Goal: Transaction & Acquisition: Purchase product/service

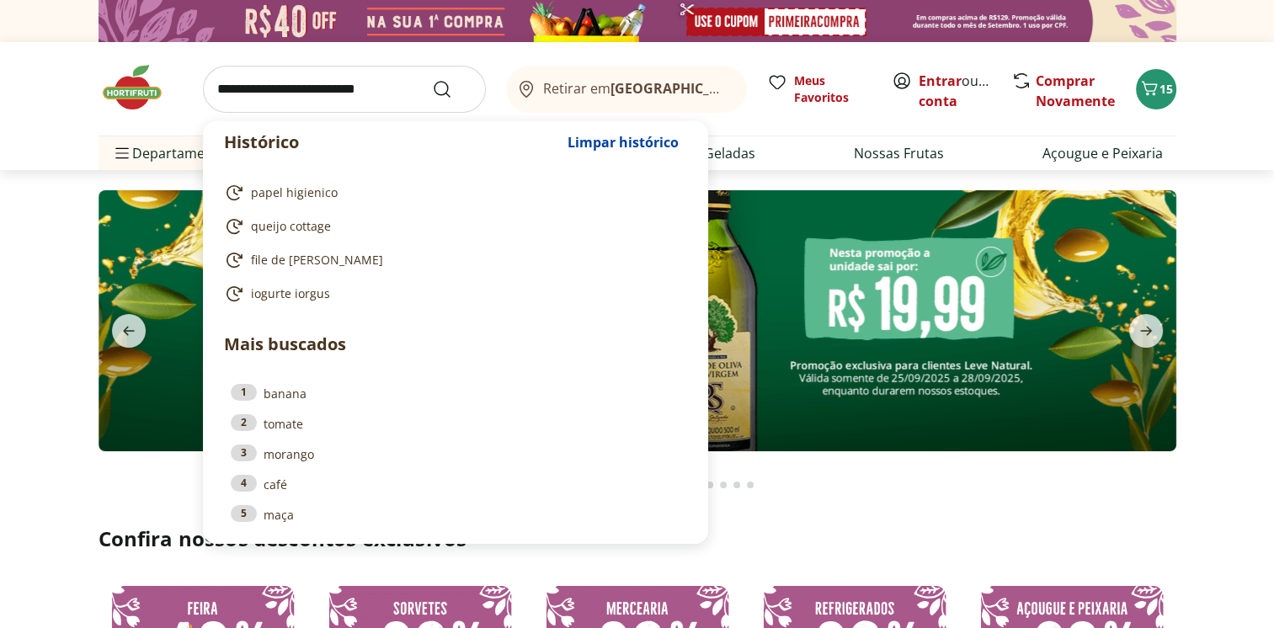
click at [299, 91] on input "search" at bounding box center [344, 89] width 283 height 47
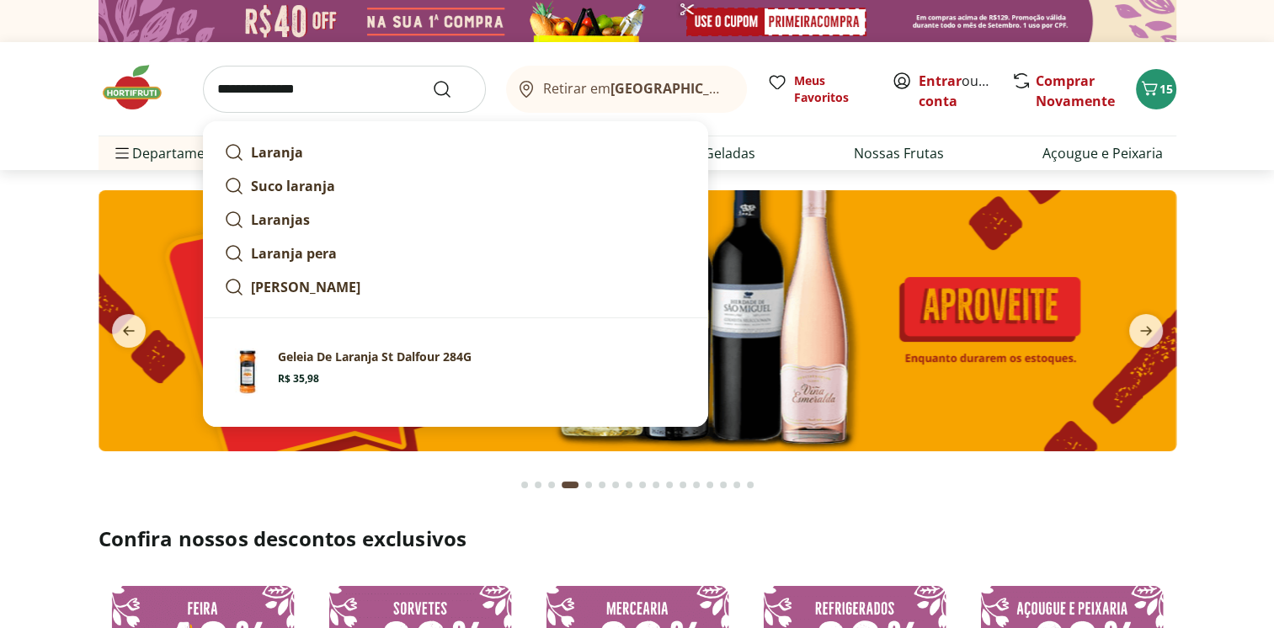
type input "**********"
click at [432, 79] on button "Submit Search" at bounding box center [452, 89] width 40 height 20
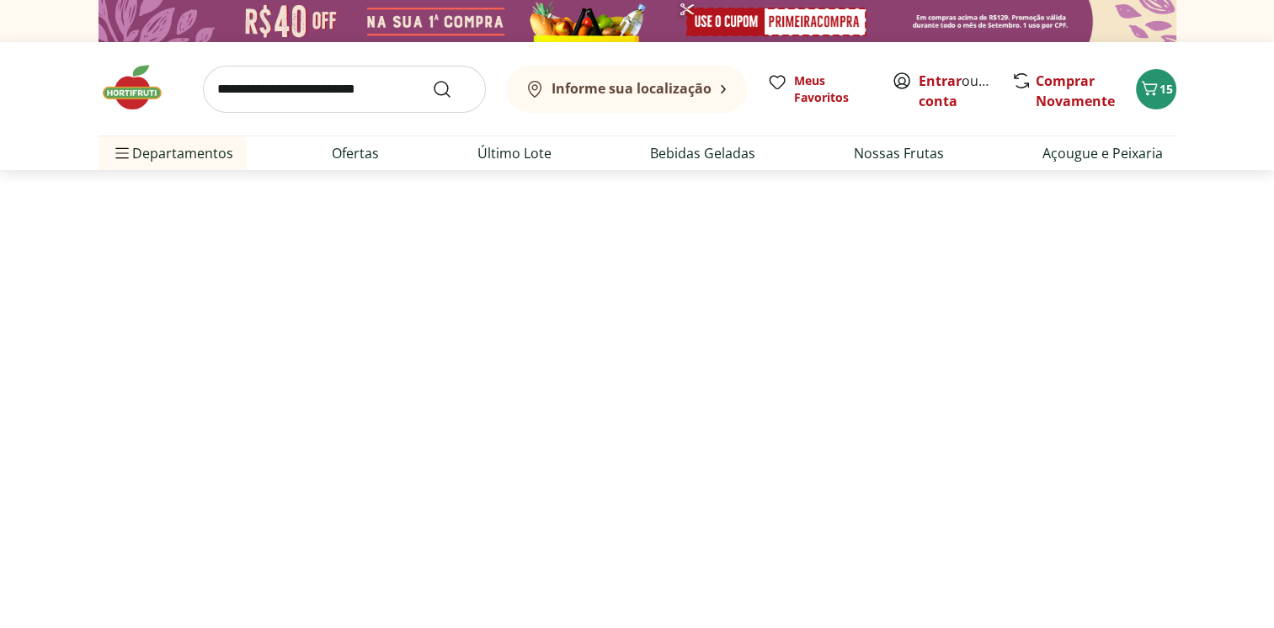
select select "**********"
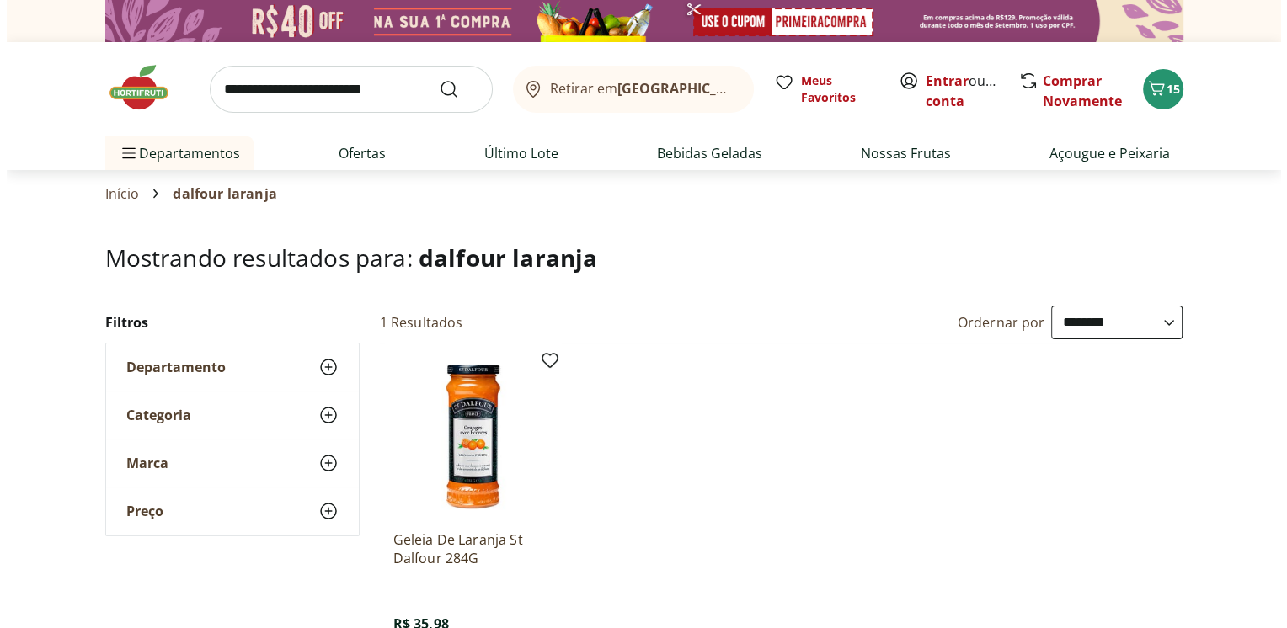
scroll to position [168, 0]
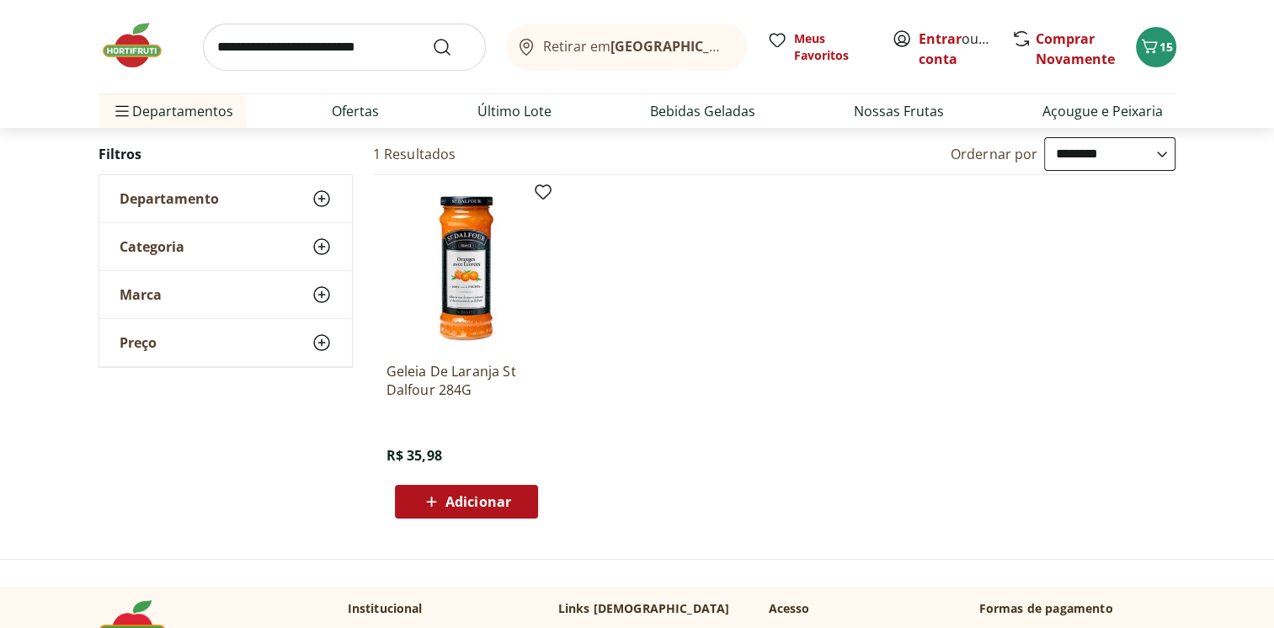
click at [457, 500] on span "Adicionar" at bounding box center [478, 501] width 66 height 13
click at [514, 503] on icon at bounding box center [514, 501] width 10 height 10
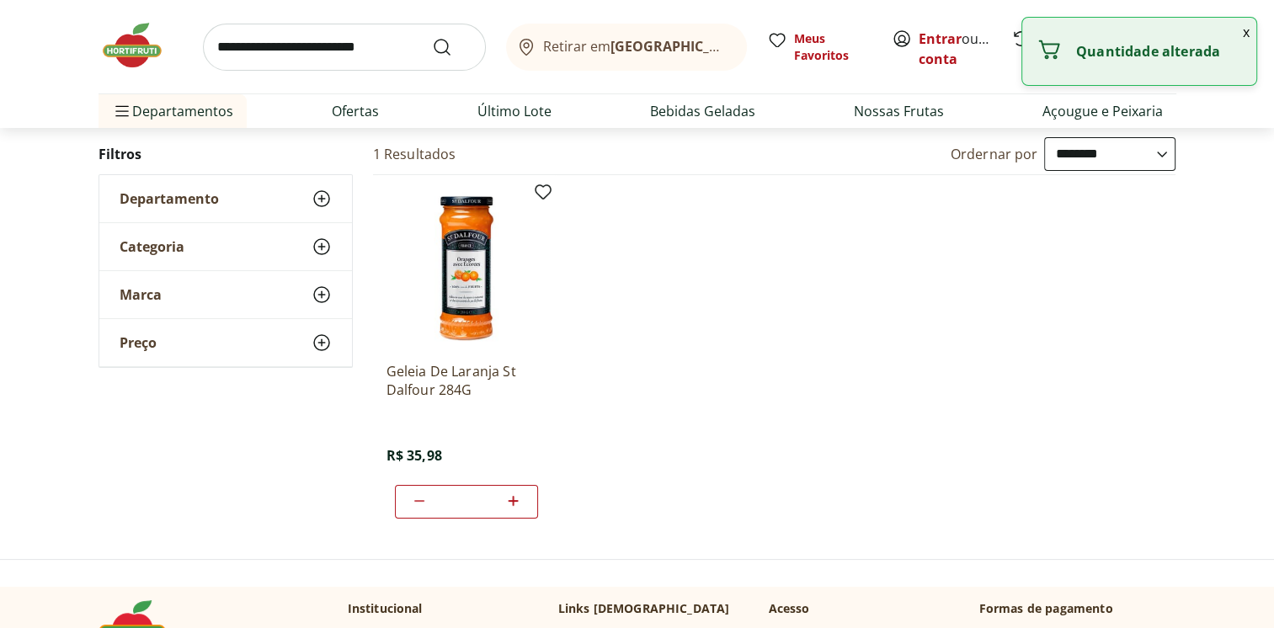
click at [514, 503] on icon at bounding box center [514, 501] width 10 height 10
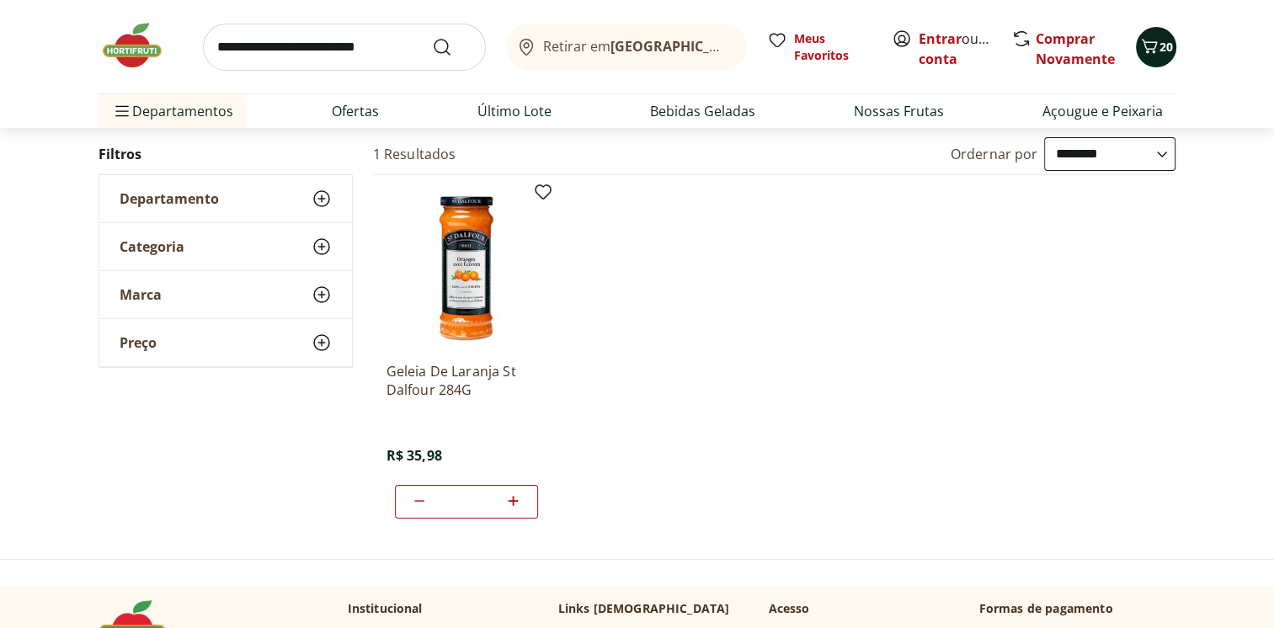
click at [1155, 45] on icon "Carrinho" at bounding box center [1149, 46] width 16 height 14
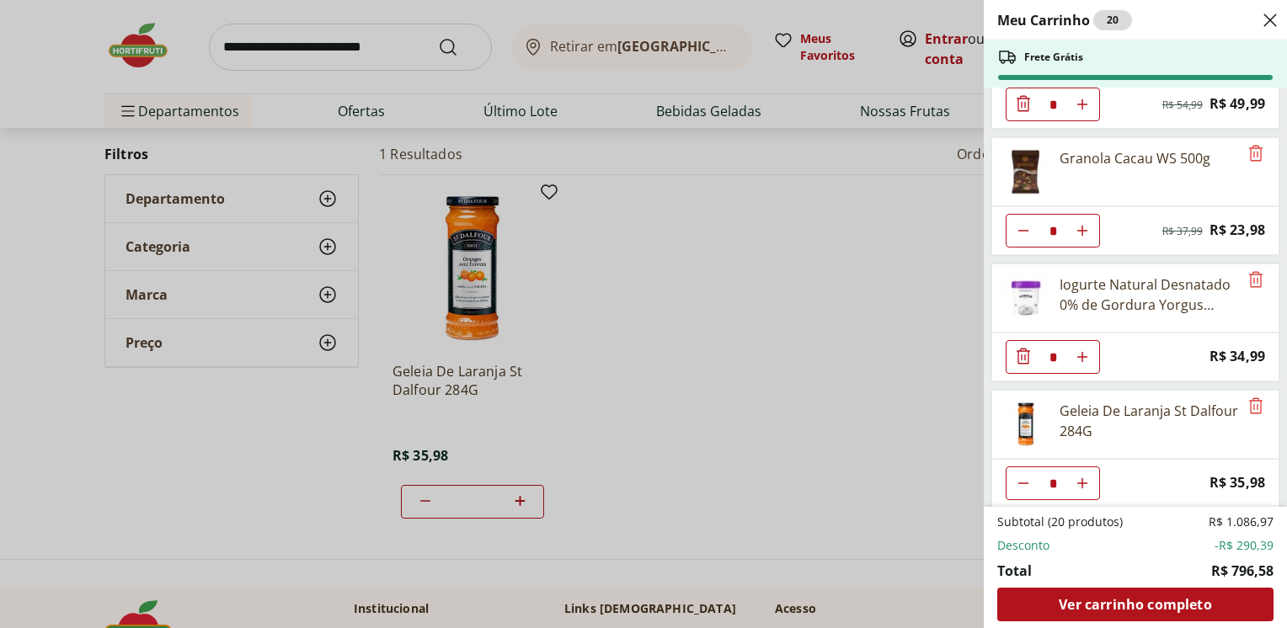
scroll to position [339, 0]
click at [1245, 269] on icon "Remove" at bounding box center [1255, 278] width 20 height 20
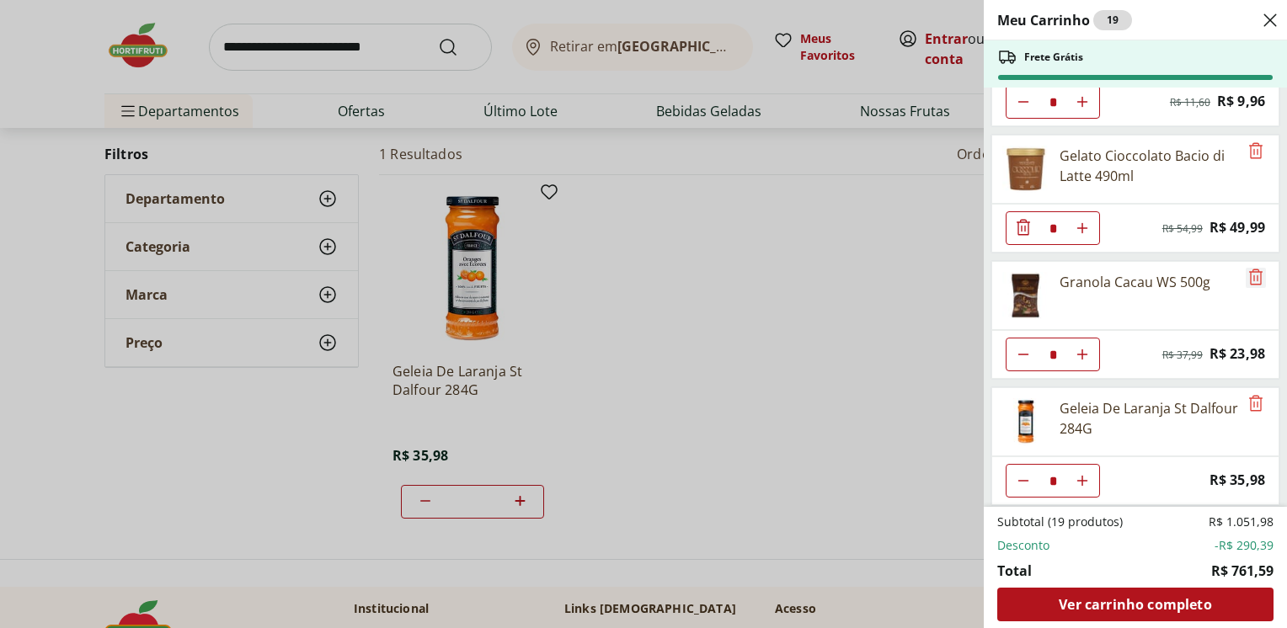
click at [1245, 267] on icon "Remove" at bounding box center [1255, 277] width 20 height 20
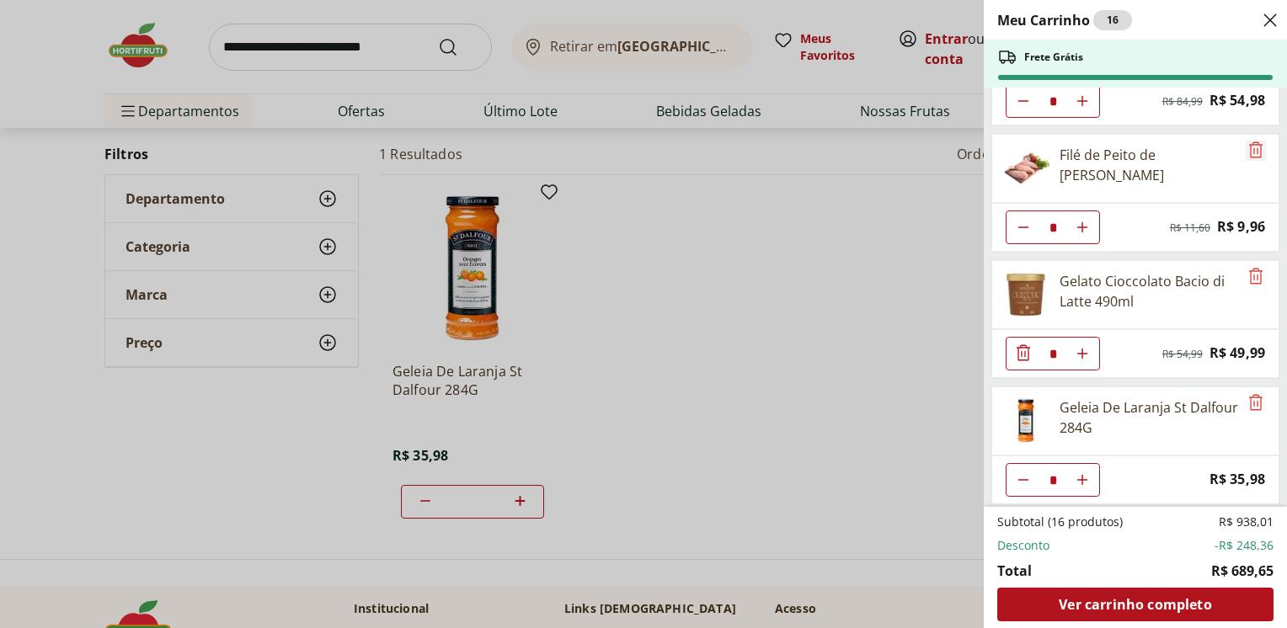
click at [1249, 141] on icon "Remove" at bounding box center [1255, 149] width 13 height 16
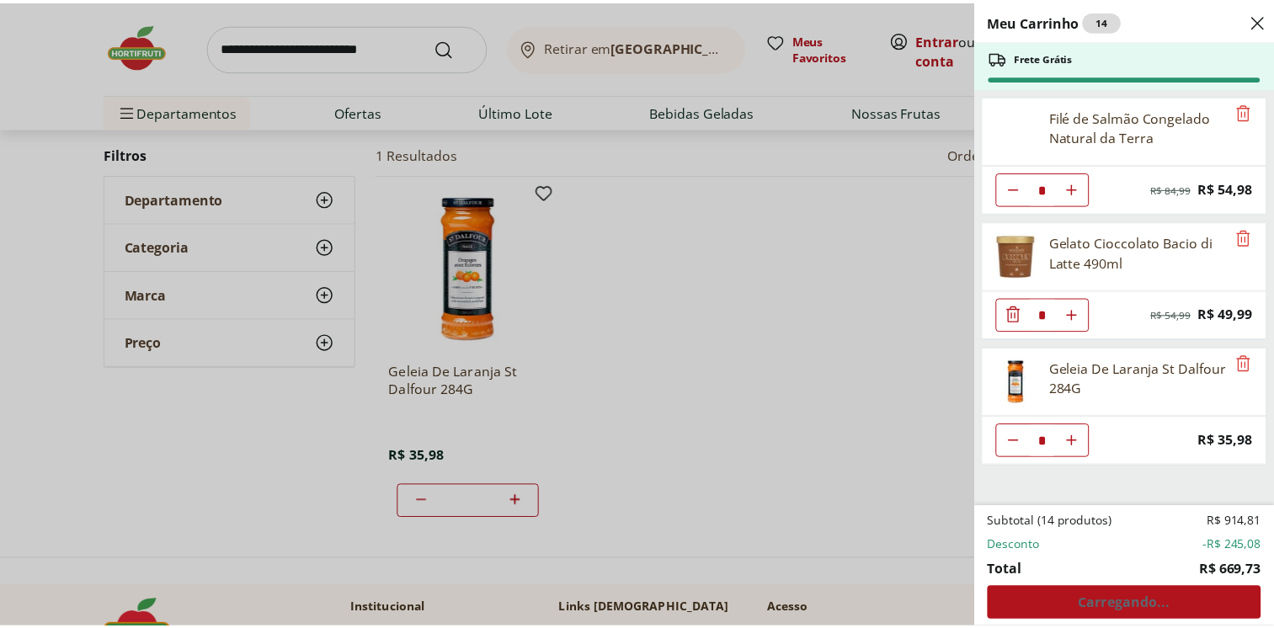
scroll to position [0, 0]
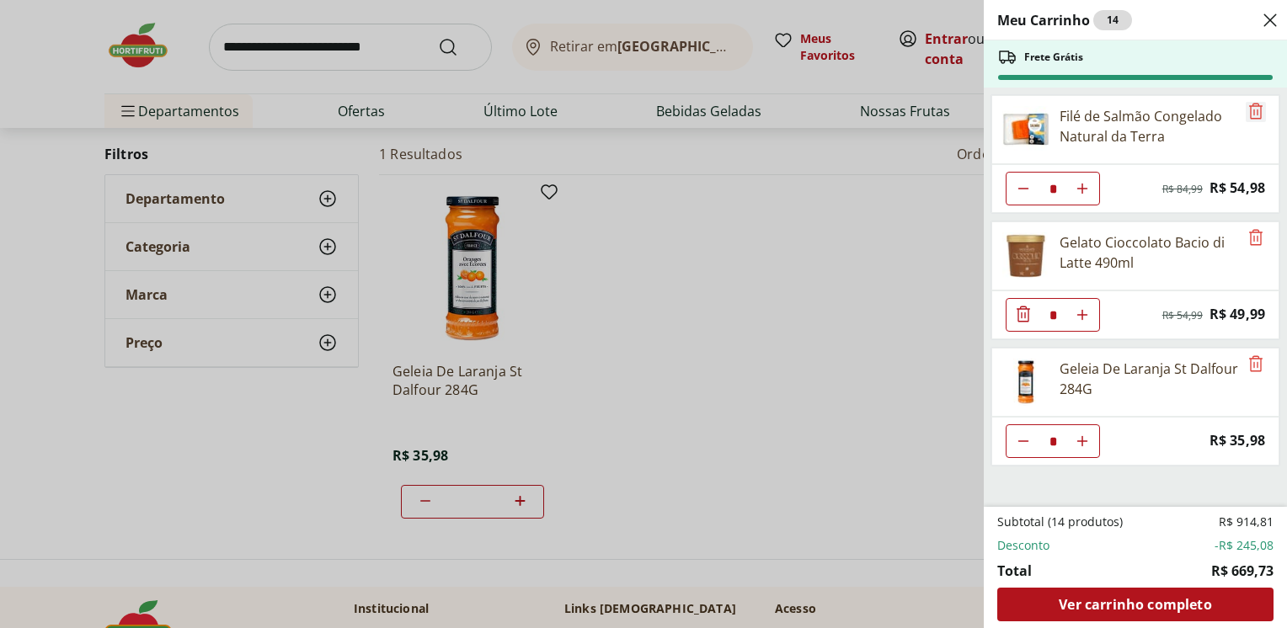
click at [1245, 111] on icon "Remove" at bounding box center [1255, 111] width 20 height 20
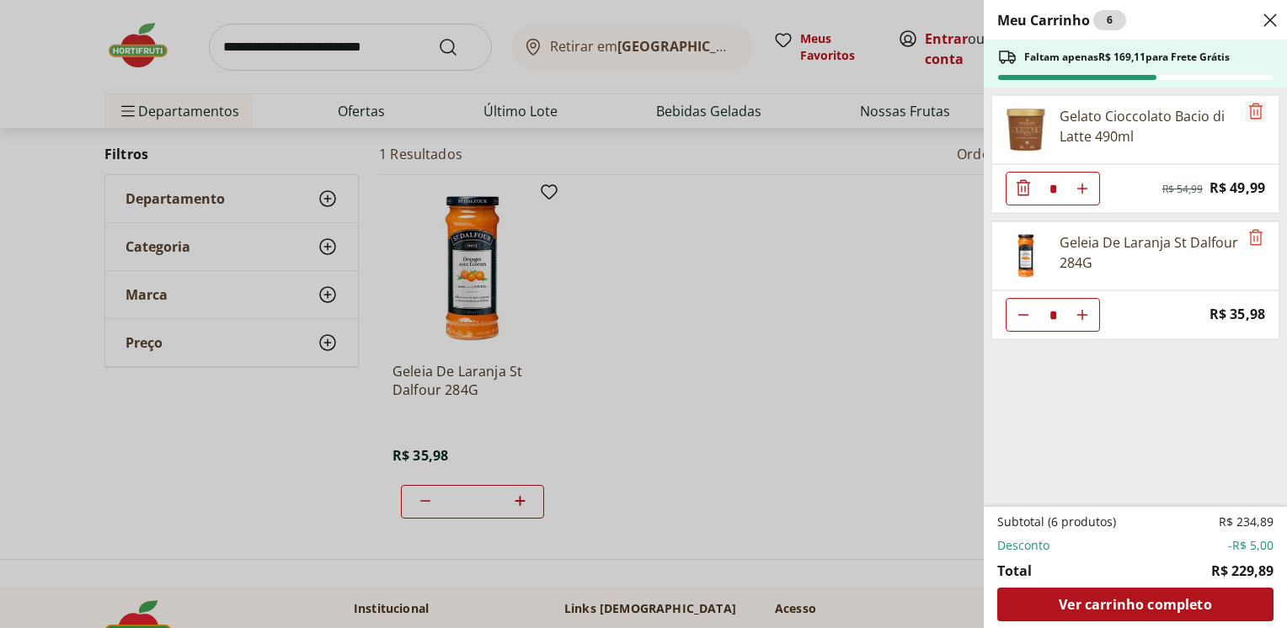
click at [1249, 111] on icon "Remove" at bounding box center [1255, 111] width 13 height 16
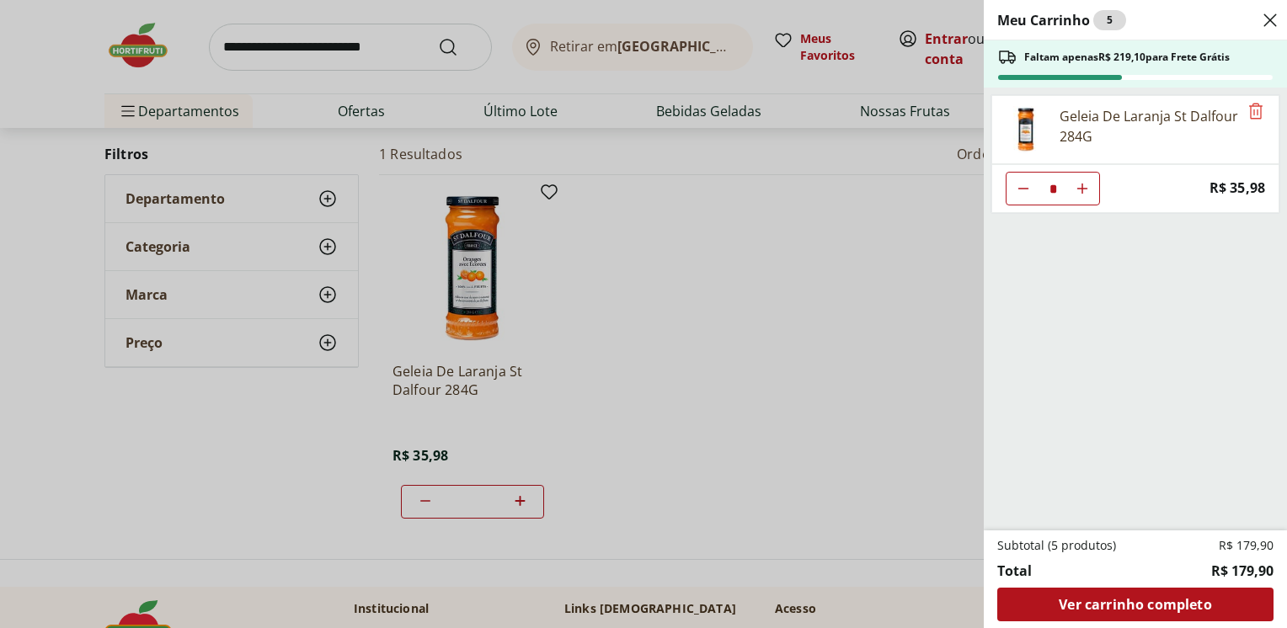
click at [1081, 194] on icon "Aumentar Quantidade" at bounding box center [1081, 188] width 13 height 13
type input "*"
click at [1081, 194] on icon "Aumentar Quantidade" at bounding box center [1081, 188] width 13 height 13
type input "*"
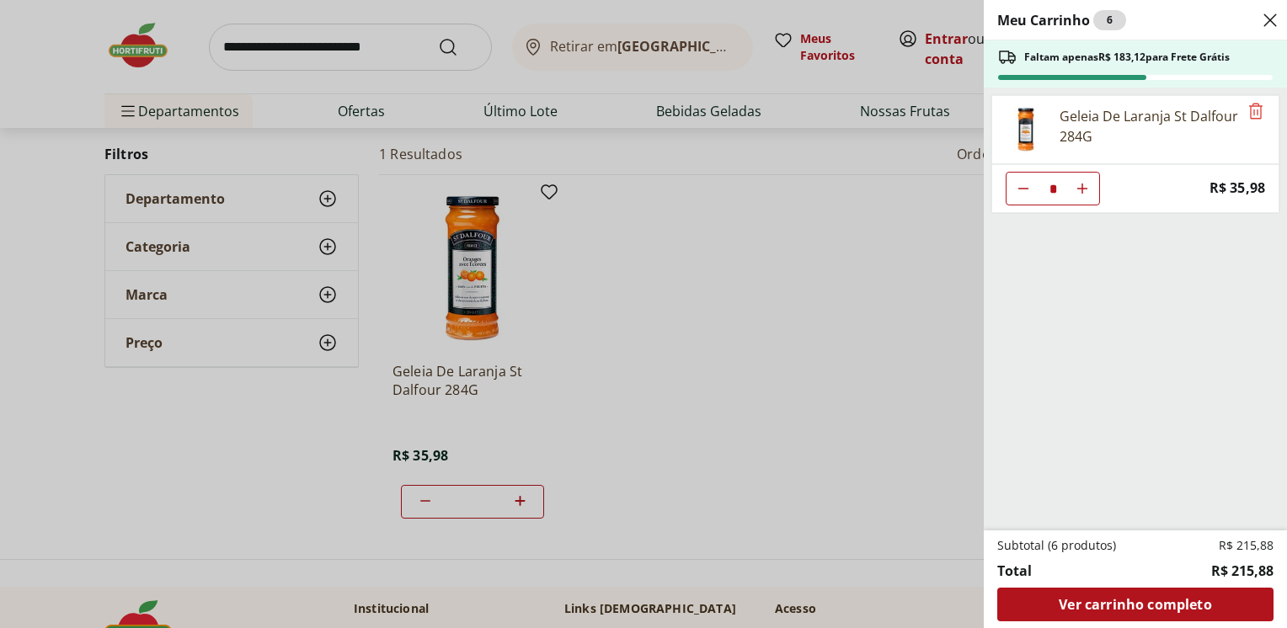
type input "*"
click at [1081, 194] on icon "Aumentar Quantidade" at bounding box center [1081, 188] width 13 height 13
type input "*"
click at [1081, 194] on icon "Aumentar Quantidade" at bounding box center [1081, 188] width 13 height 13
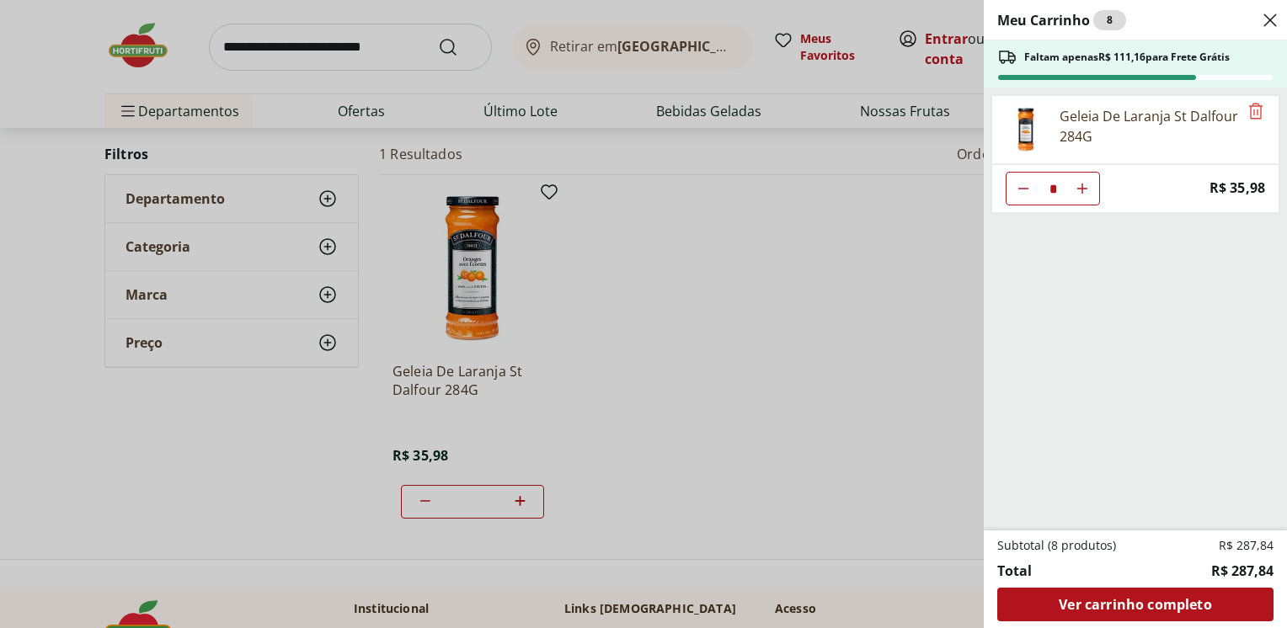
type input "*"
click at [330, 38] on div "Meu Carrinho 9 Faltam apenas R$ 75,18 para Frete Grátis Geleia De Laranja St Da…" at bounding box center [643, 314] width 1287 height 628
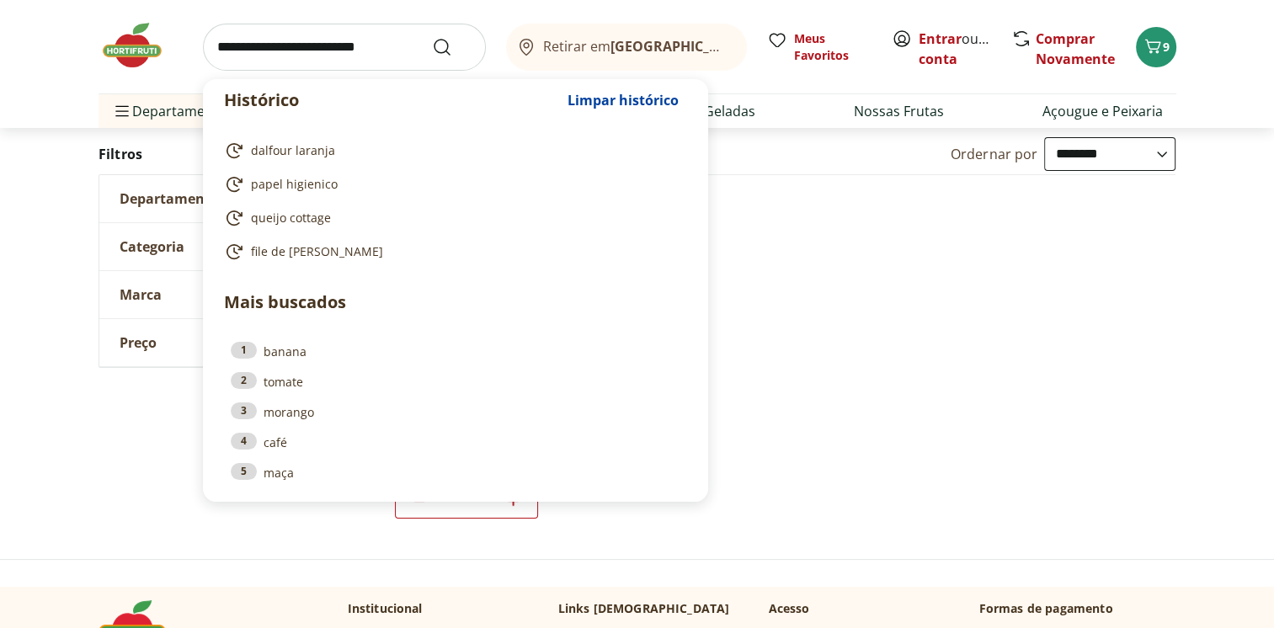
click at [318, 56] on input "search" at bounding box center [344, 47] width 283 height 47
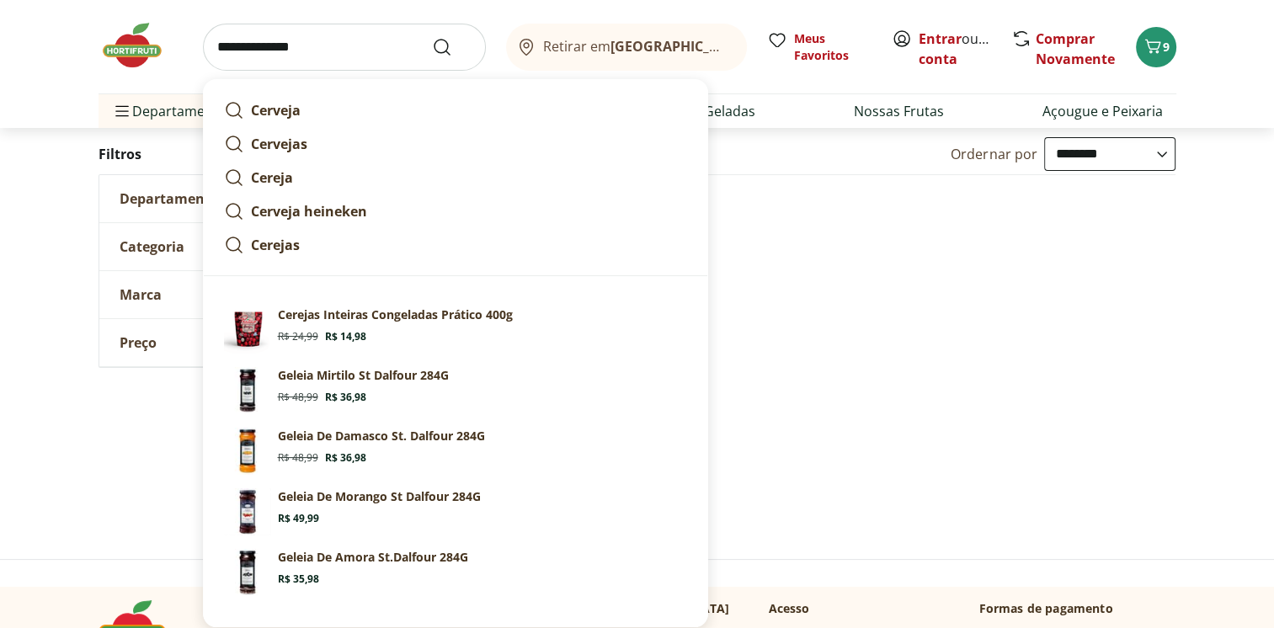
type input "**********"
click at [432, 37] on button "Submit Search" at bounding box center [452, 47] width 40 height 20
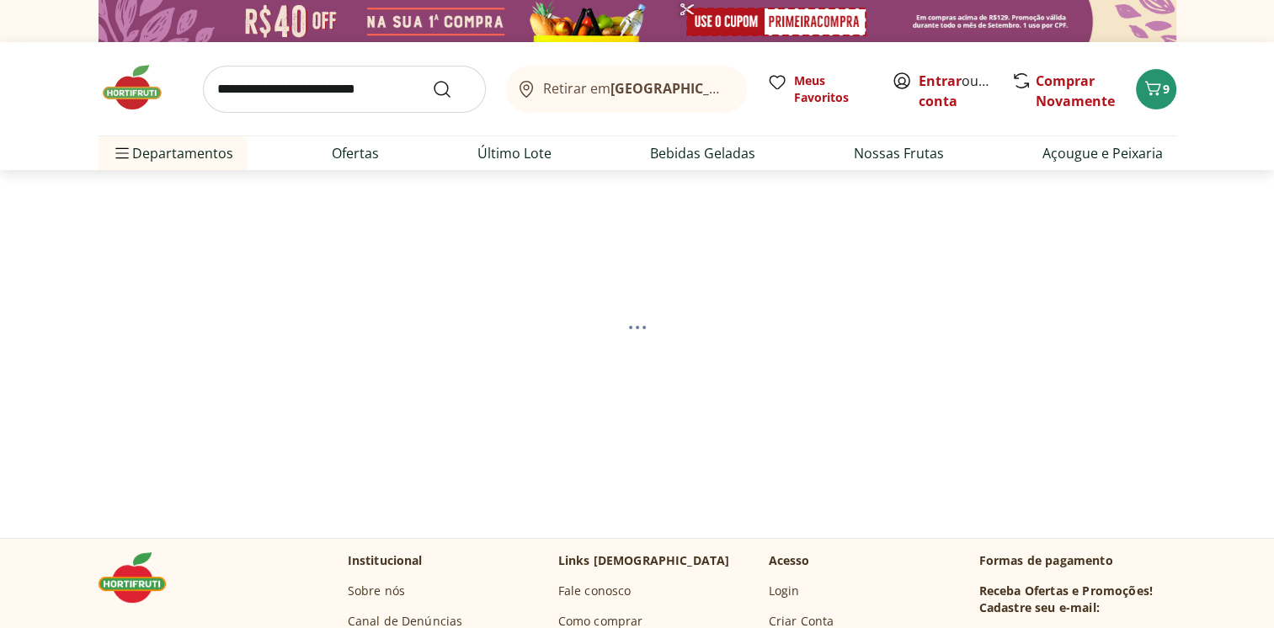
select select "**********"
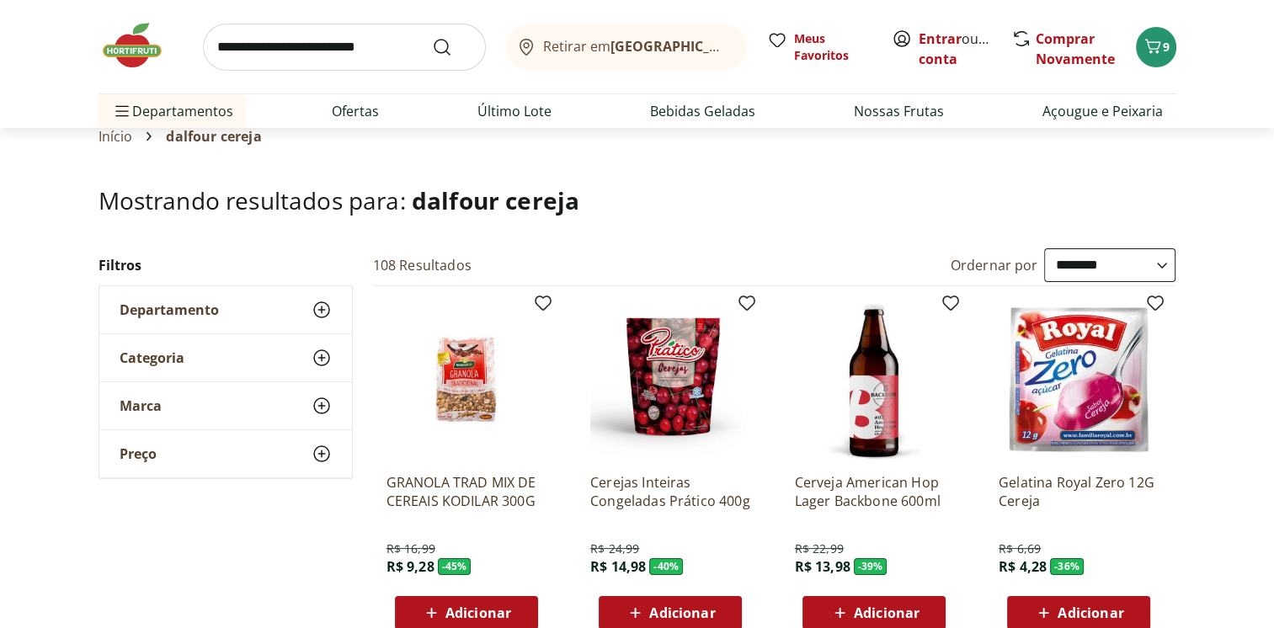
scroll to position [84, 0]
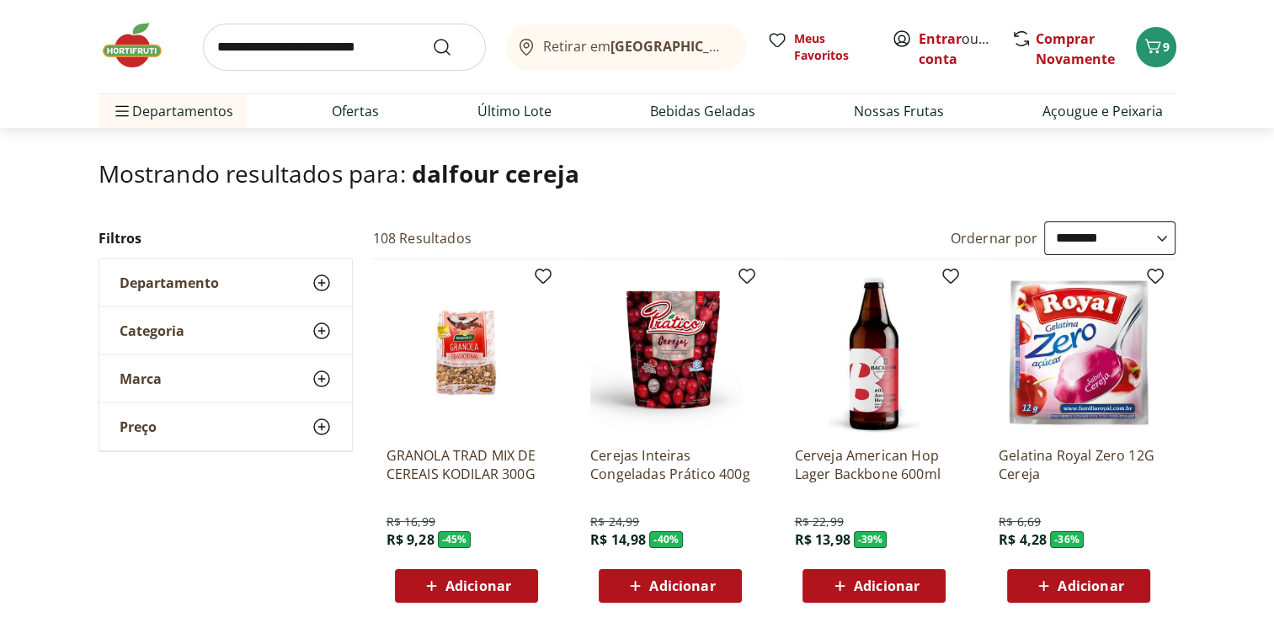
click at [685, 588] on span "Adicionar" at bounding box center [682, 585] width 66 height 13
click at [1152, 40] on icon "Carrinho" at bounding box center [1149, 46] width 20 height 20
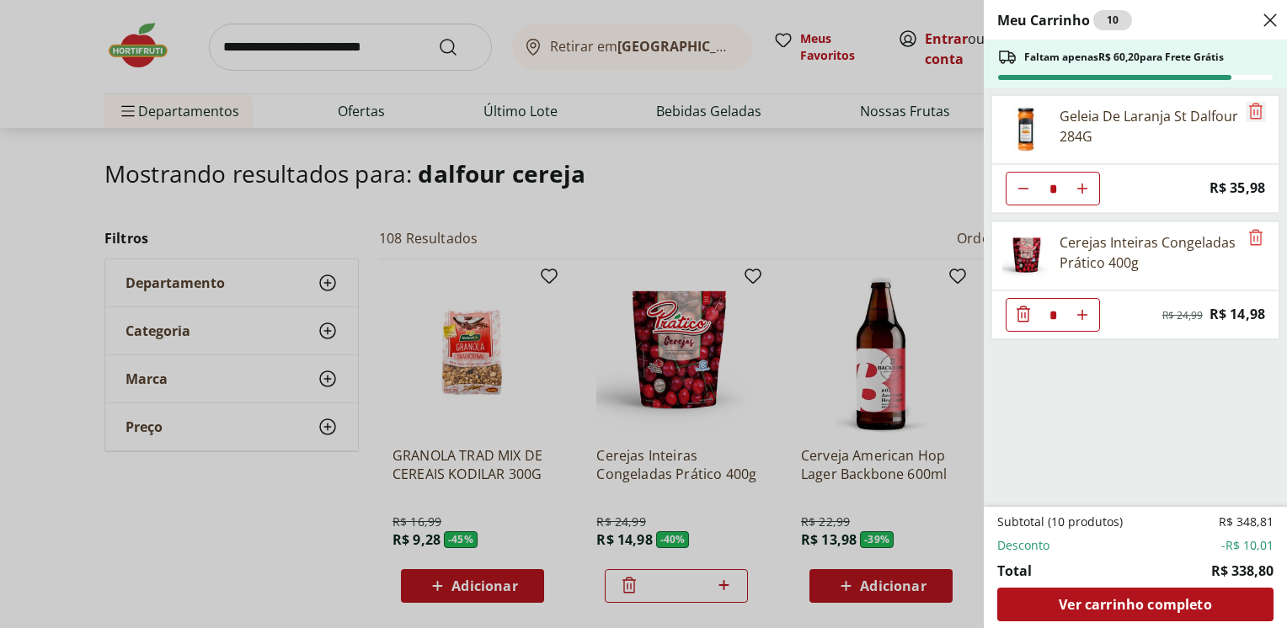
click at [1249, 113] on icon "Remove" at bounding box center [1255, 111] width 13 height 16
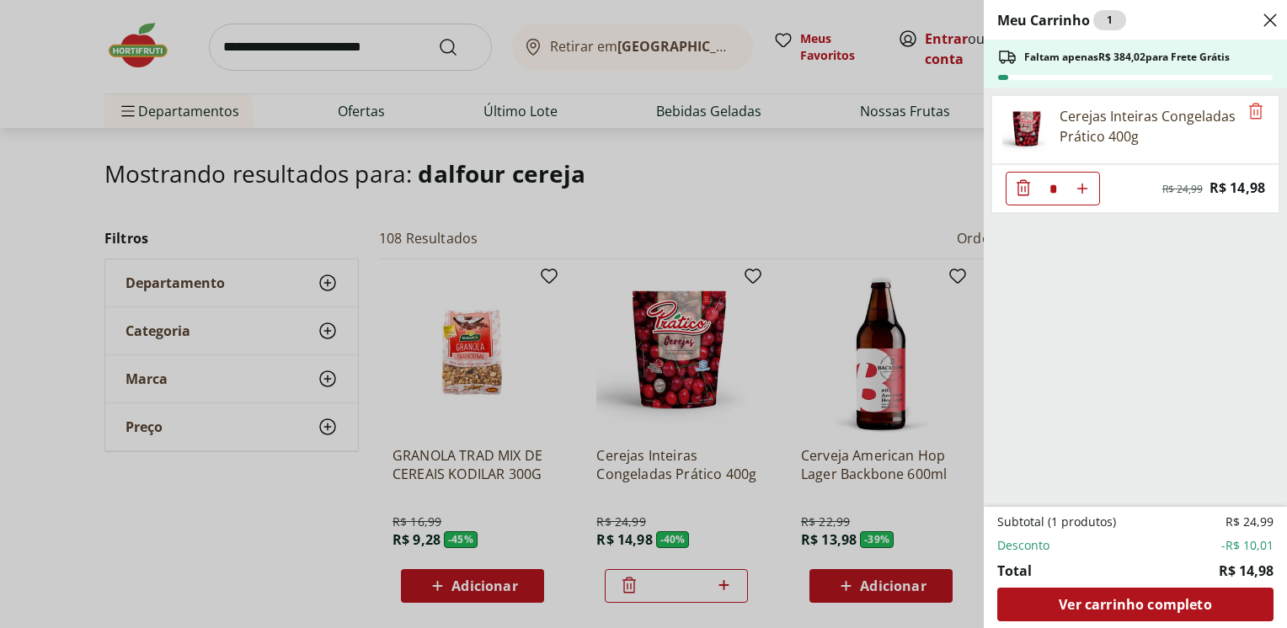
click at [319, 45] on div "Meu Carrinho 1 Faltam apenas R$ 384,02 para Frete Grátis Cerejas Inteiras Conge…" at bounding box center [643, 314] width 1287 height 628
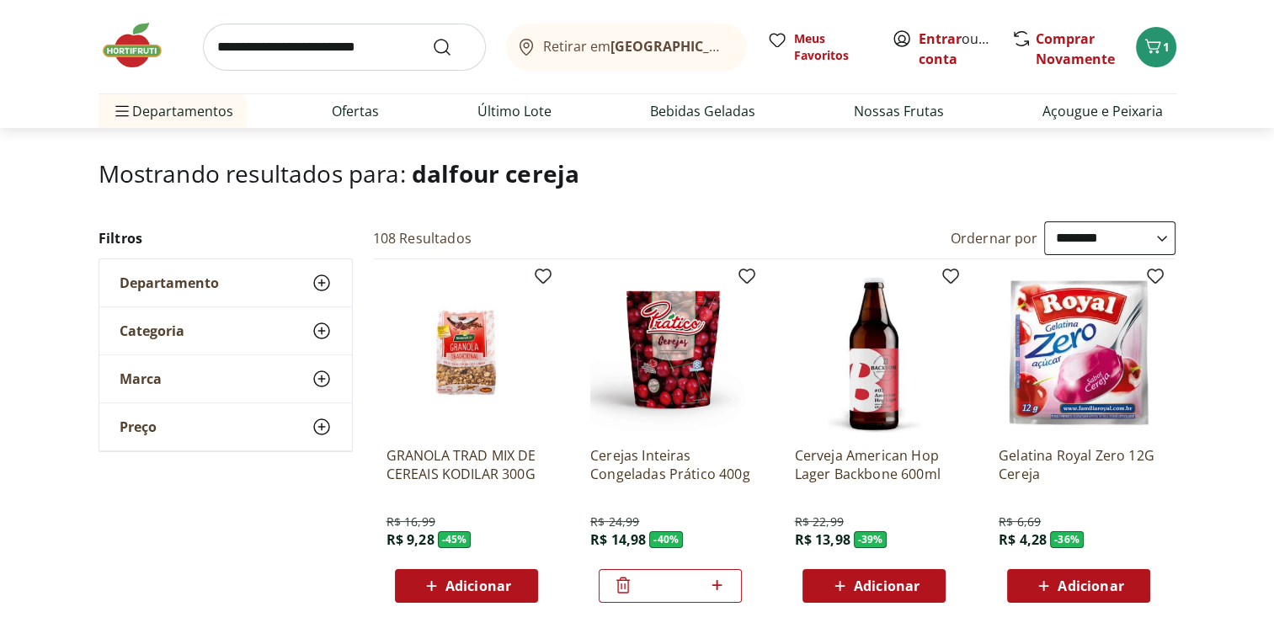
click at [325, 45] on input "search" at bounding box center [344, 47] width 283 height 47
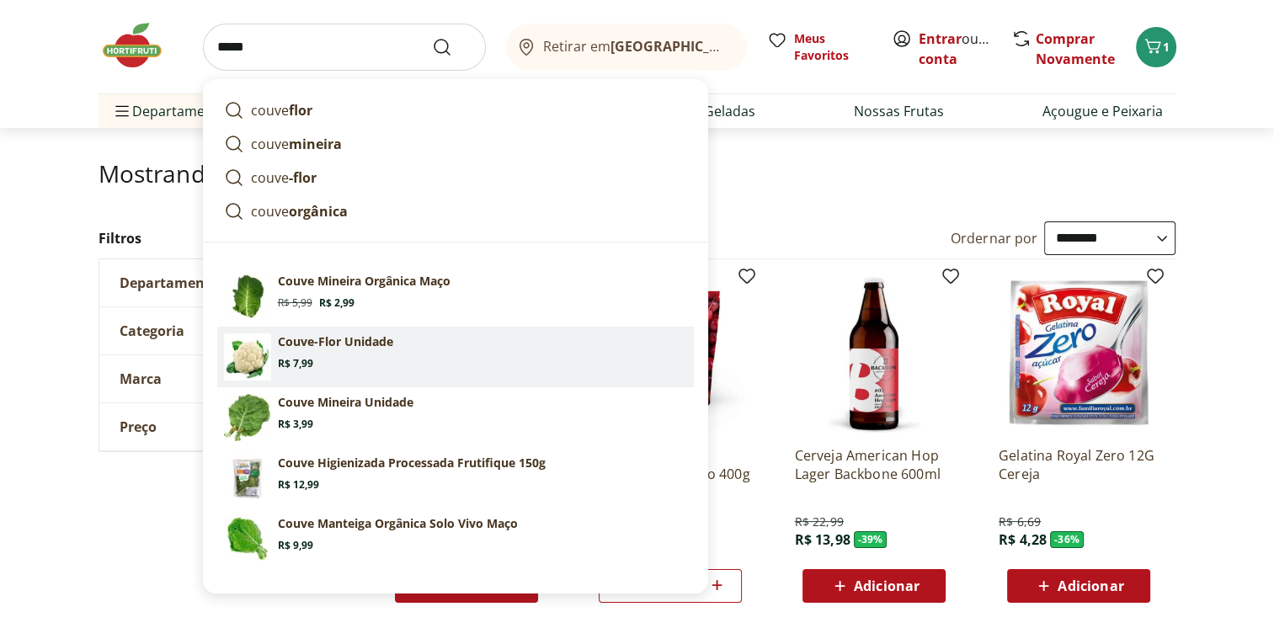
click at [303, 338] on p "Couve-Flor Unidade" at bounding box center [335, 341] width 115 height 17
type input "**********"
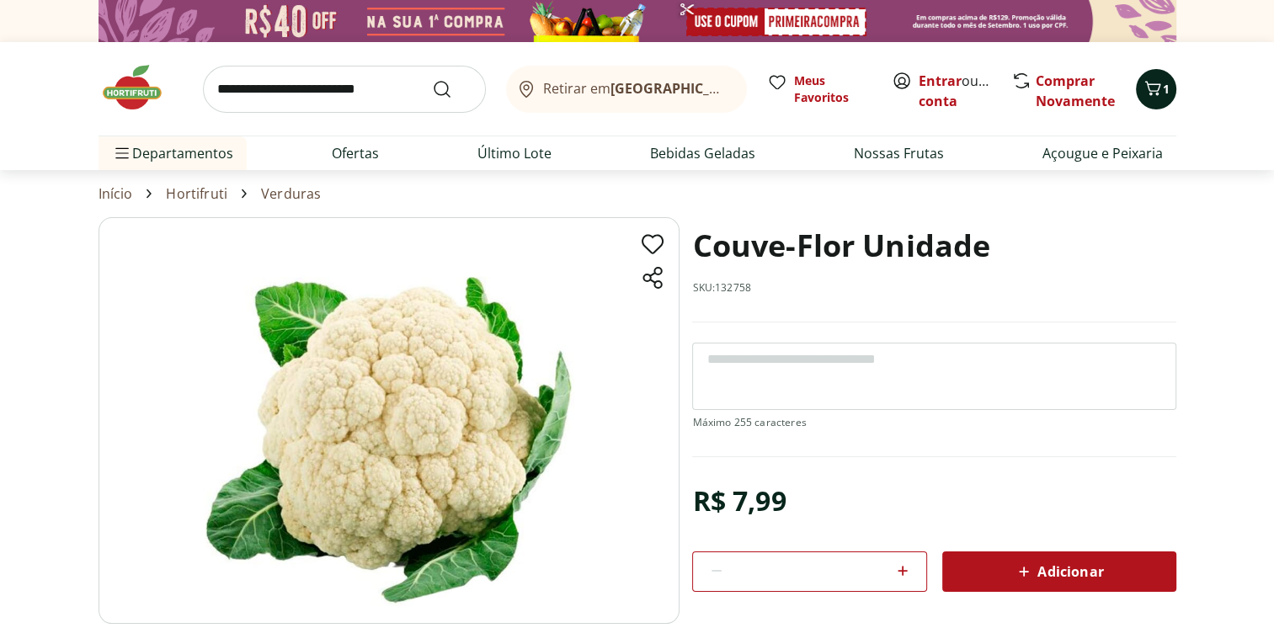
click at [1159, 83] on icon "Carrinho" at bounding box center [1153, 88] width 20 height 20
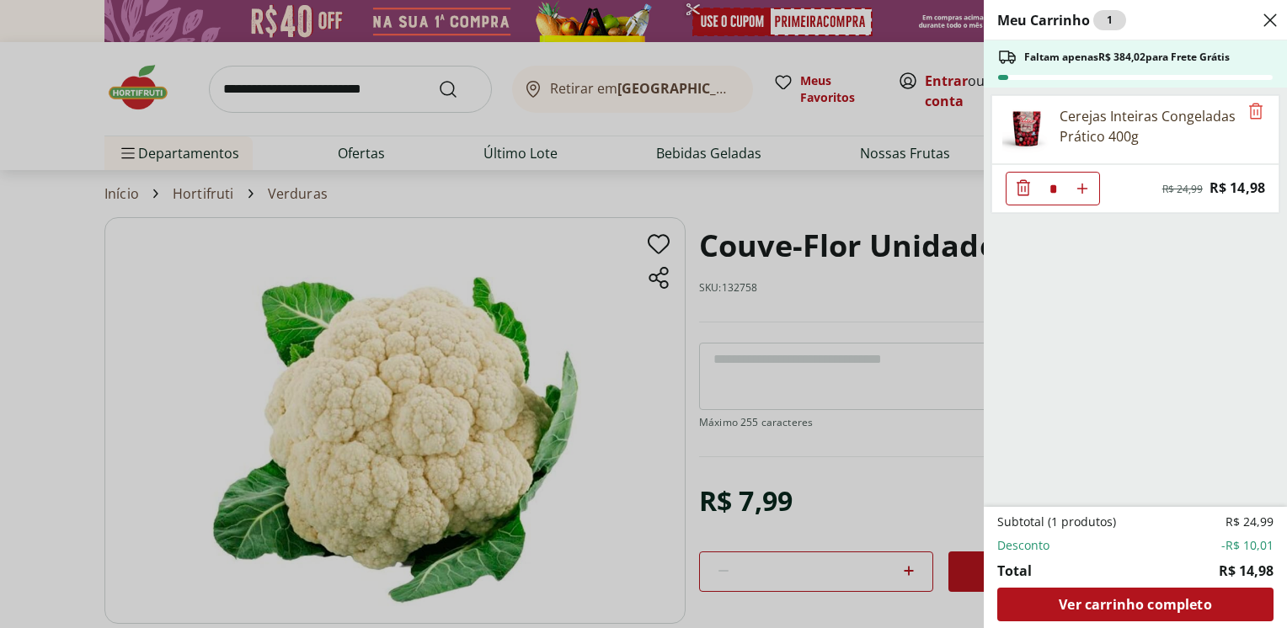
click at [1080, 189] on icon "Aumentar Quantidade" at bounding box center [1081, 188] width 13 height 13
type input "*"
click at [313, 76] on div "Meu Carrinho 2 Faltam apenas R$ 369,04 para Frete Grátis Cerejas Inteiras Conge…" at bounding box center [643, 314] width 1287 height 628
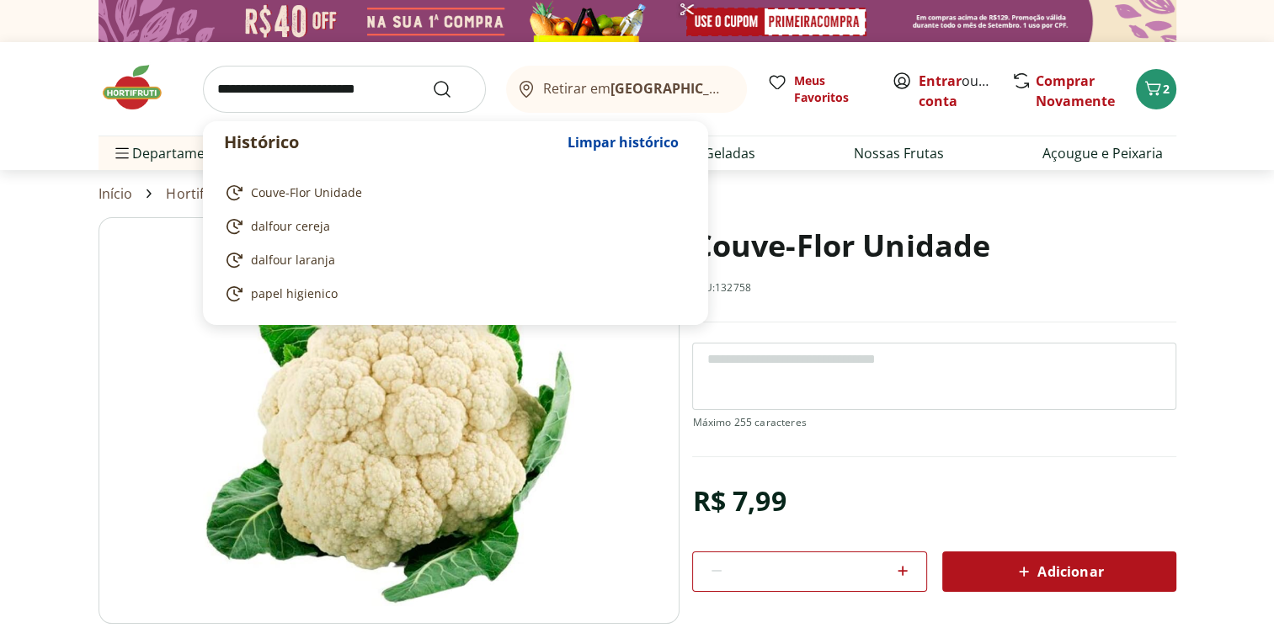
click at [313, 83] on input "search" at bounding box center [344, 89] width 283 height 47
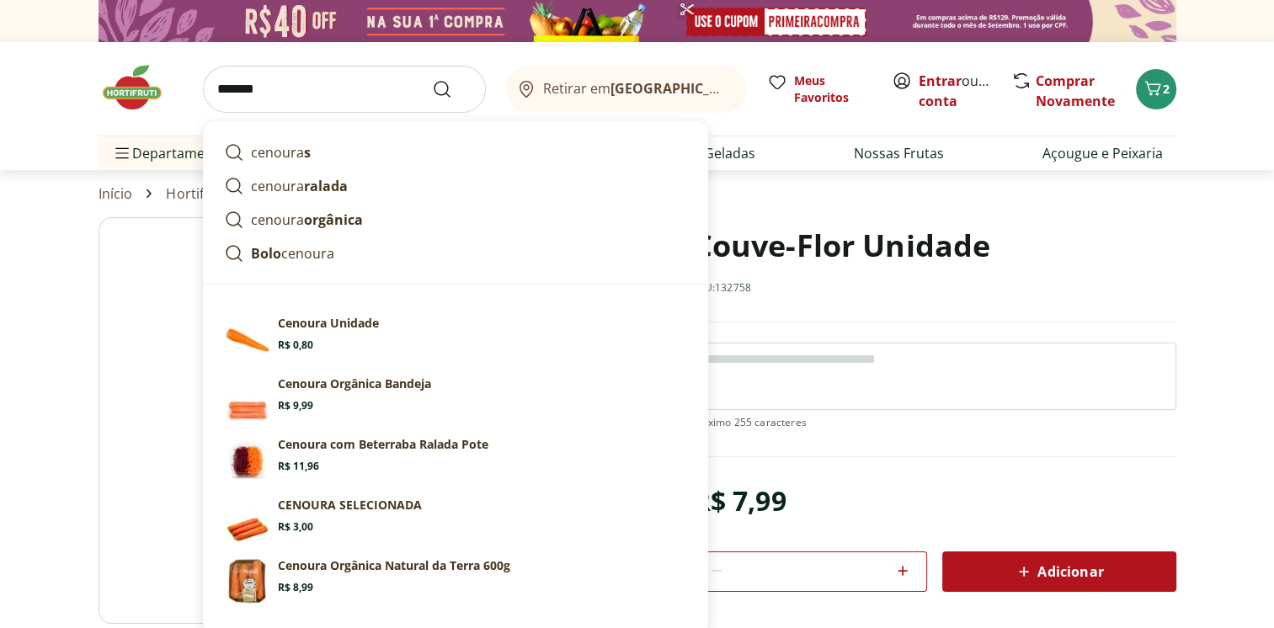
type input "*******"
click at [432, 79] on button "Submit Search" at bounding box center [452, 89] width 40 height 20
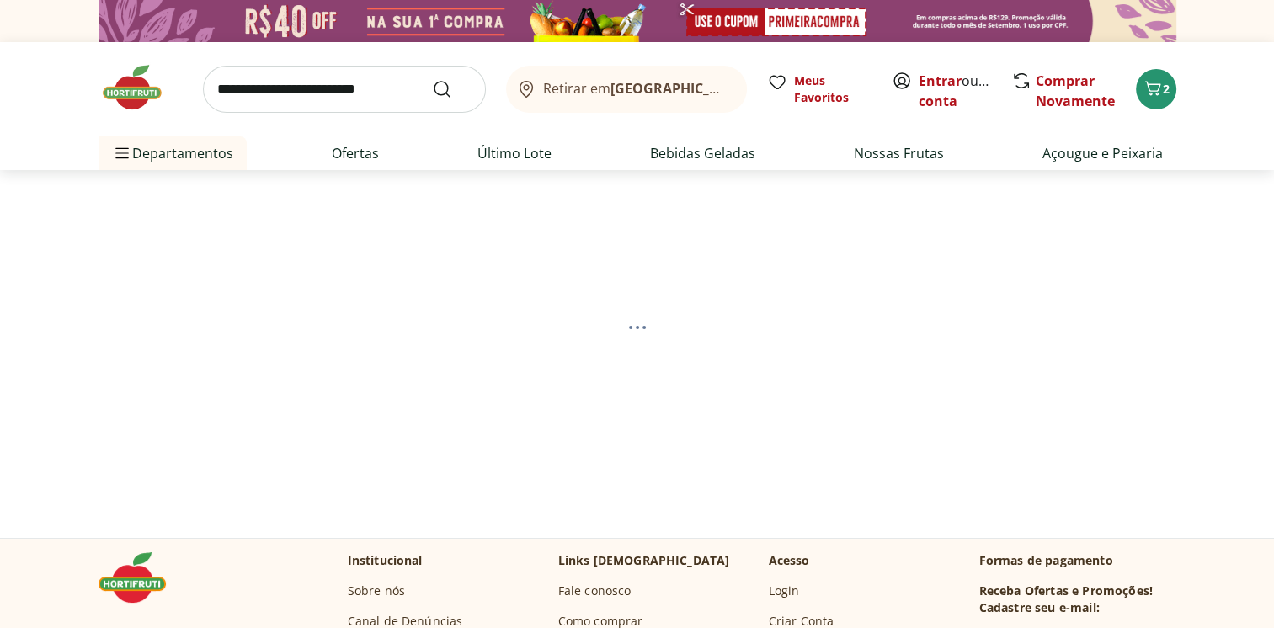
select select "**********"
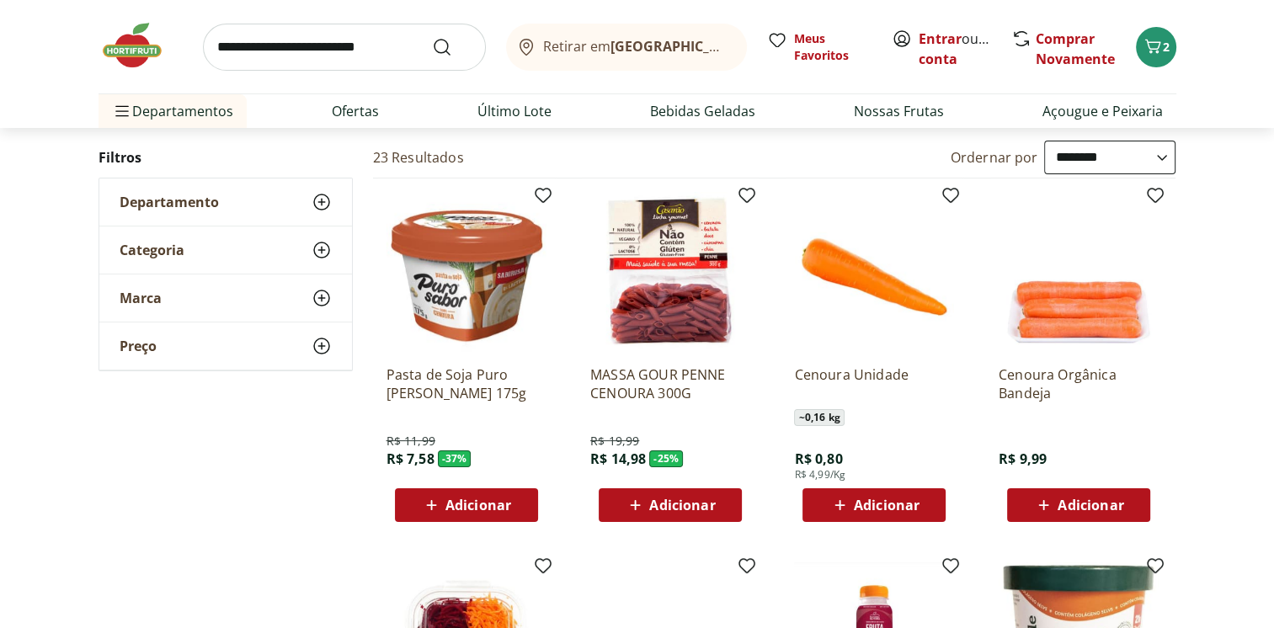
scroll to position [168, 0]
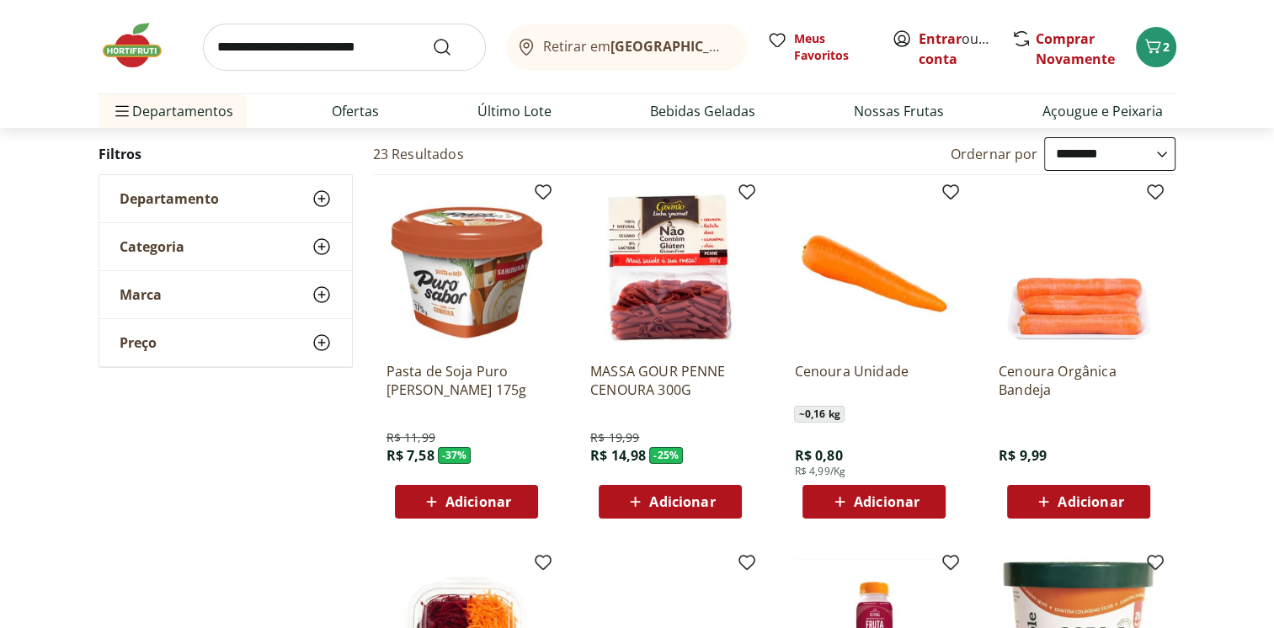
click at [896, 504] on span "Adicionar" at bounding box center [887, 501] width 66 height 13
click at [1164, 48] on span "3" at bounding box center [1166, 47] width 7 height 16
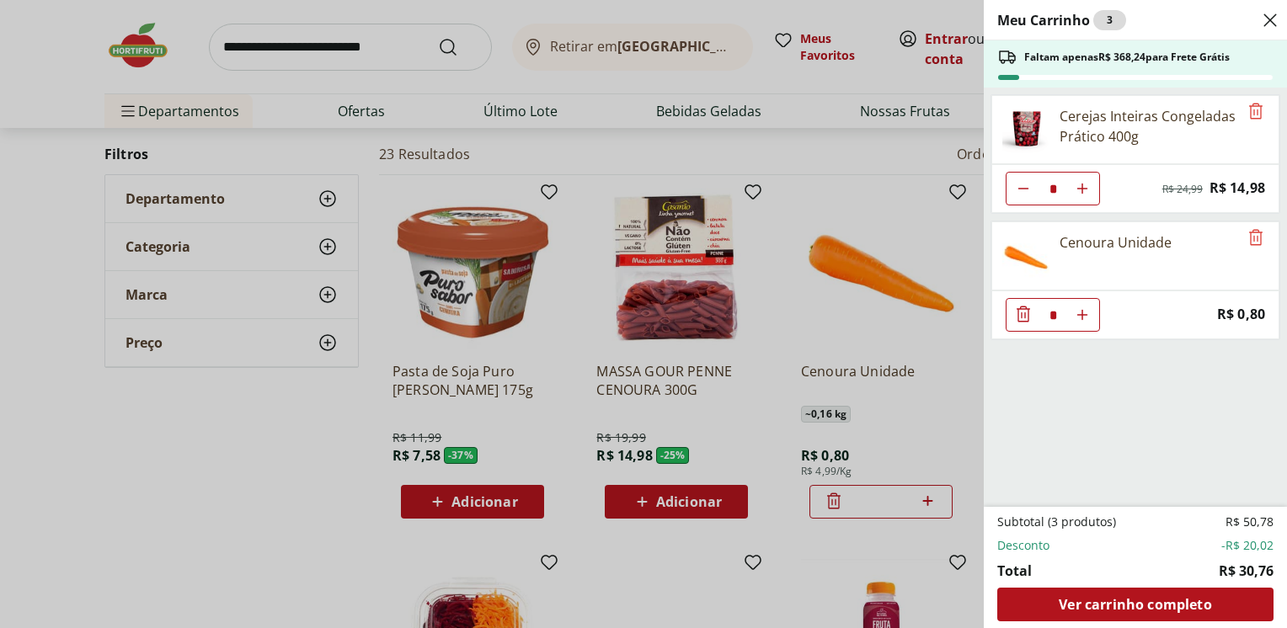
click at [834, 200] on div "Meu Carrinho 3 Faltam apenas R$ 368,24 para Frete Grátis Cerejas Inteiras Conge…" at bounding box center [643, 314] width 1287 height 628
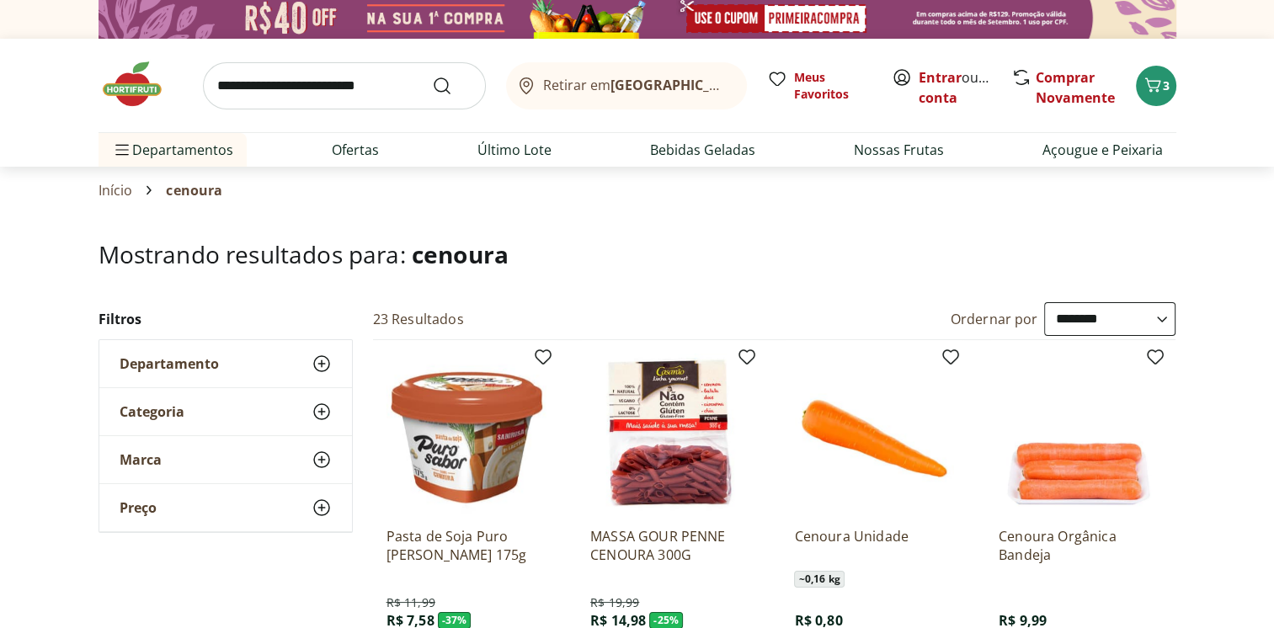
scroll to position [0, 0]
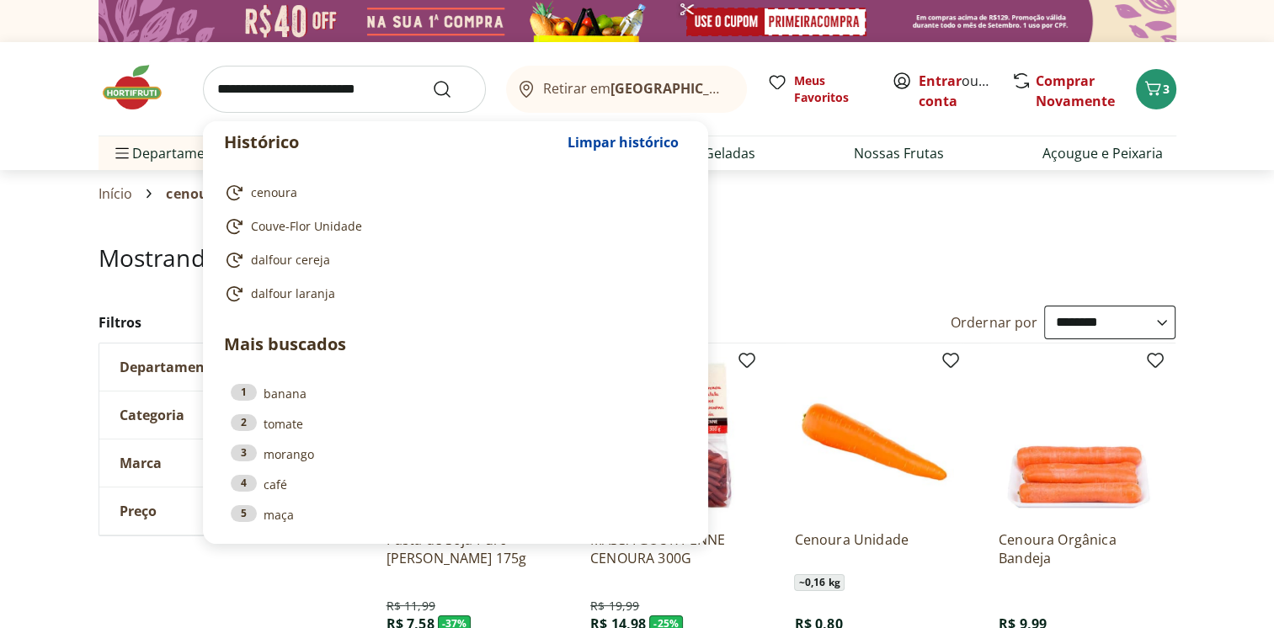
click at [408, 93] on input "search" at bounding box center [344, 89] width 283 height 47
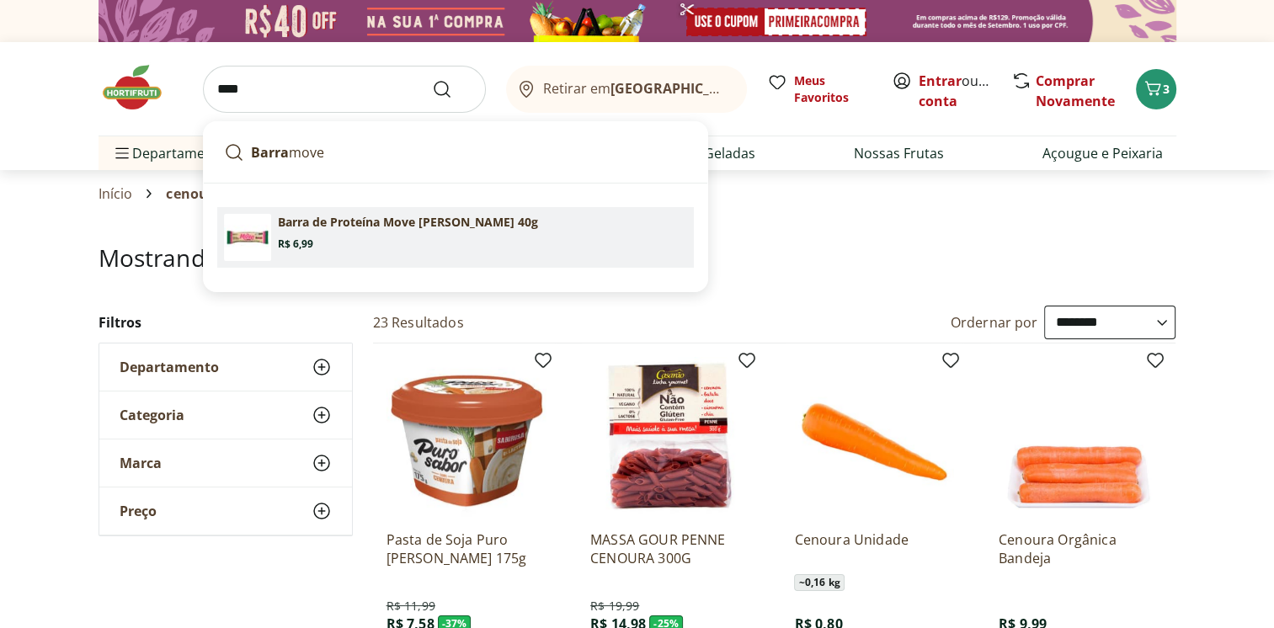
click at [317, 217] on p "Barra de Proteína Move Cacau Hart's 40g" at bounding box center [408, 222] width 260 height 17
type input "**********"
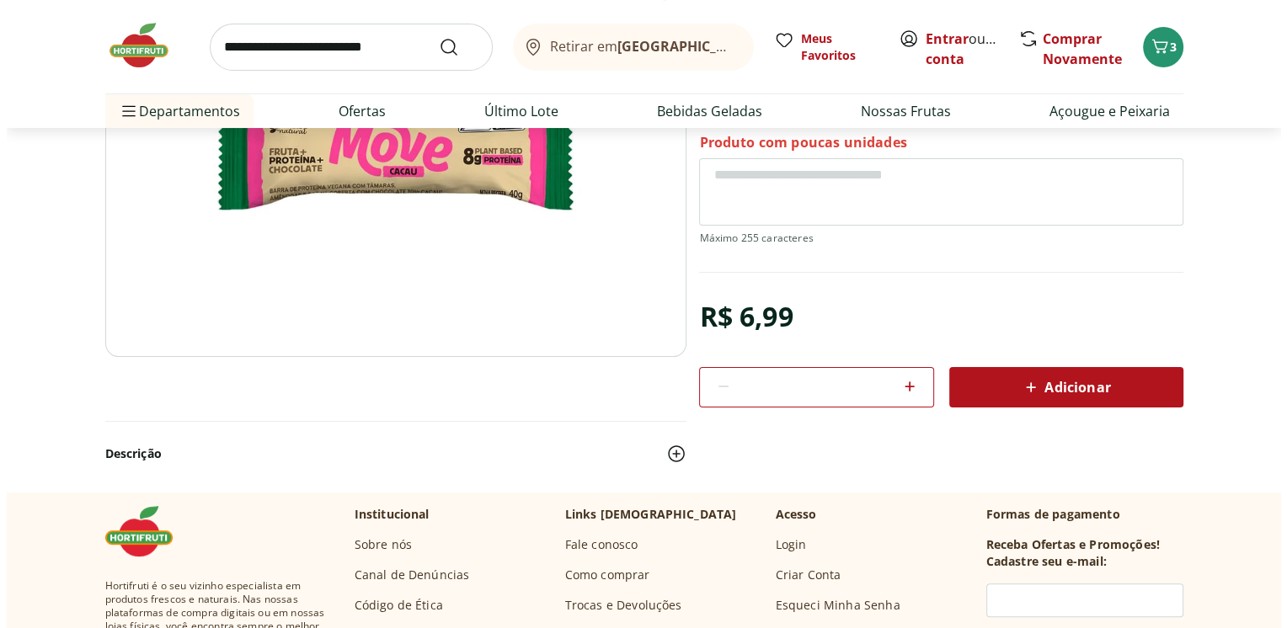
scroll to position [337, 0]
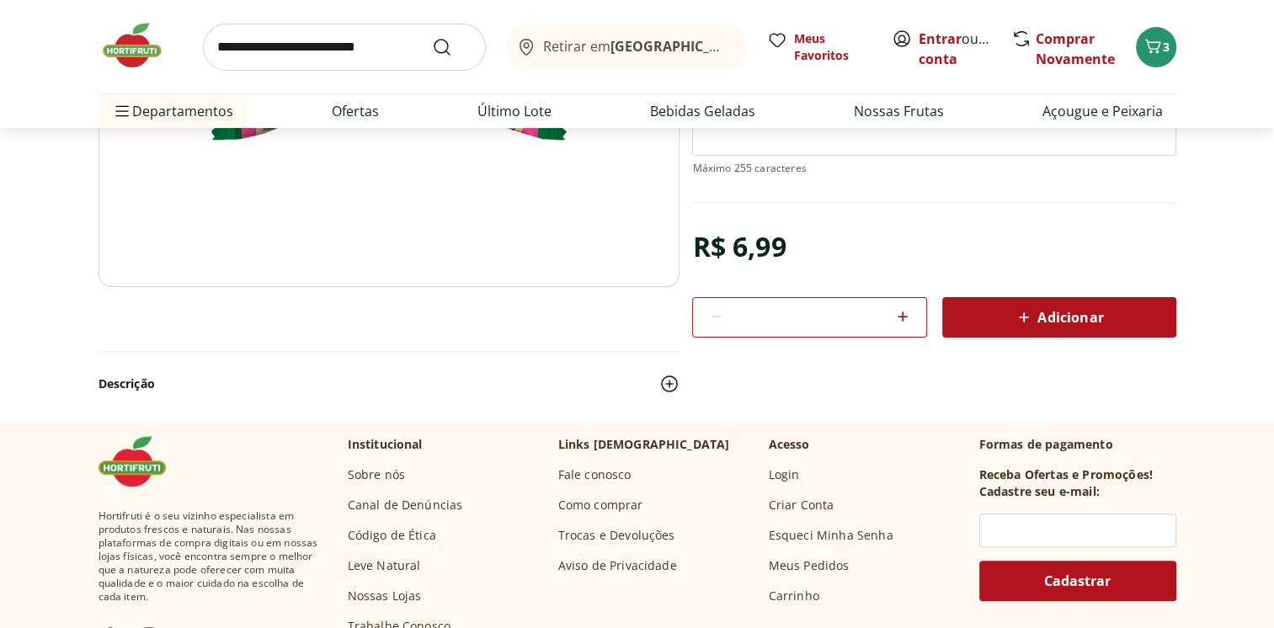
click at [1011, 313] on div "Adicionar" at bounding box center [1059, 317] width 207 height 30
click at [904, 311] on icon at bounding box center [903, 317] width 20 height 20
type input "*"
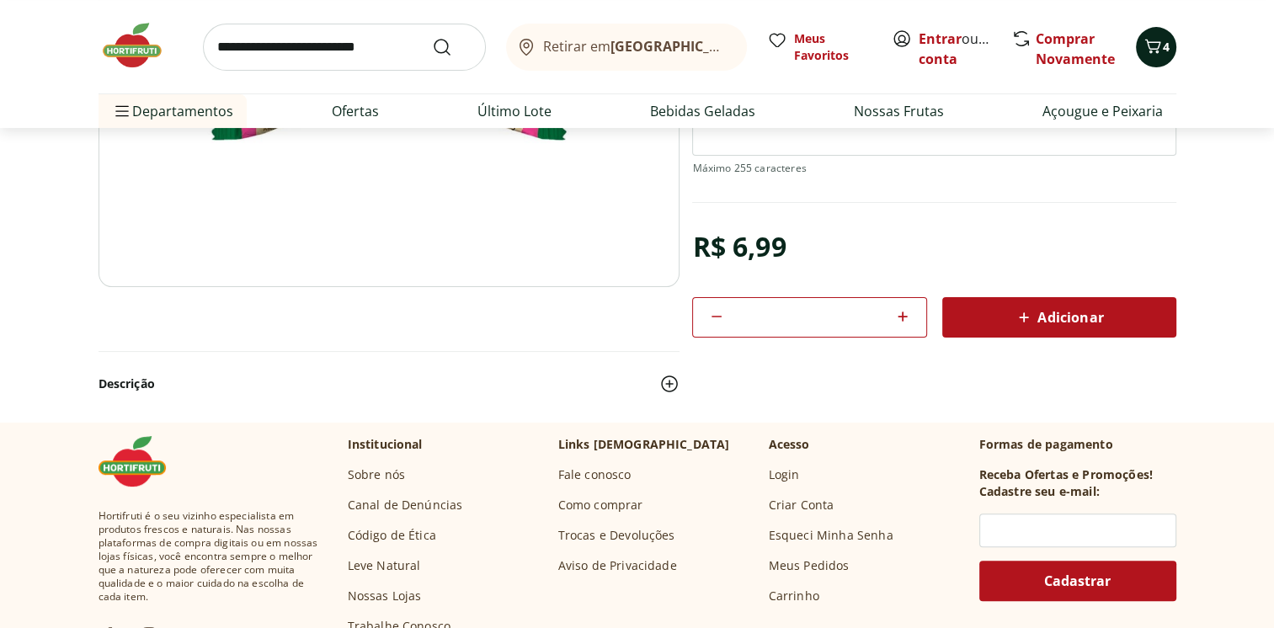
click at [1154, 32] on button "4" at bounding box center [1156, 47] width 40 height 40
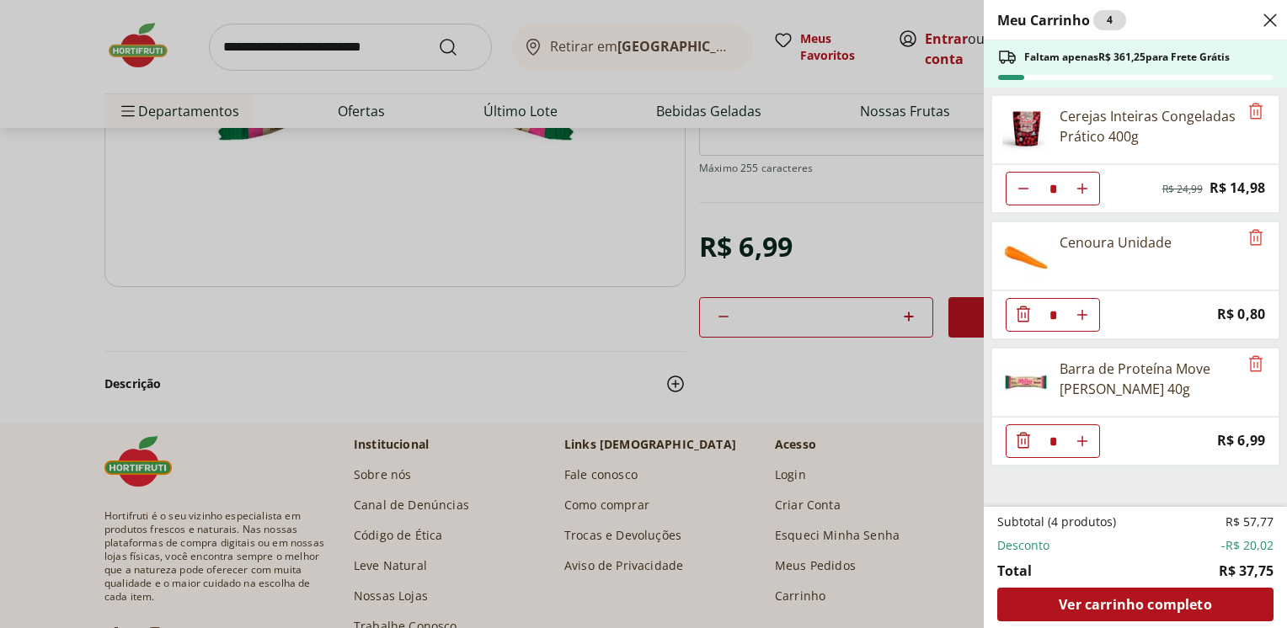
click at [1085, 443] on icon "Aumentar Quantidade" at bounding box center [1081, 440] width 13 height 13
type input "*"
click at [1090, 309] on button "Aumentar Quantidade" at bounding box center [1082, 315] width 34 height 34
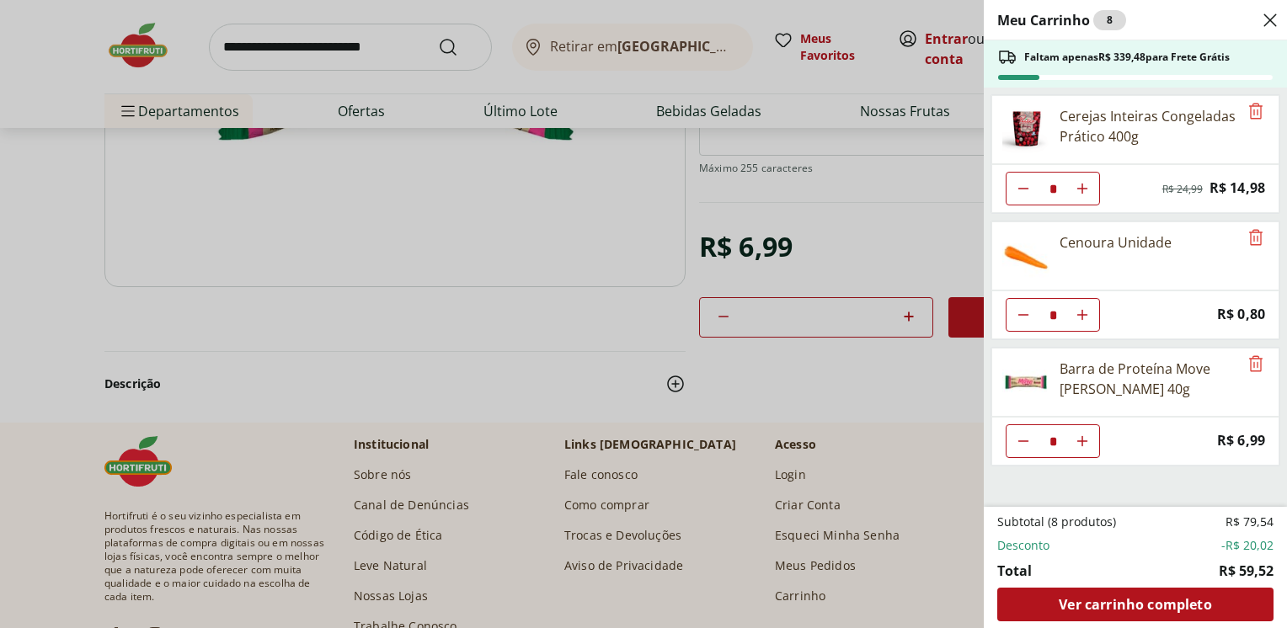
click at [1081, 315] on use "Aumentar Quantidade" at bounding box center [1081, 314] width 13 height 13
type input "*"
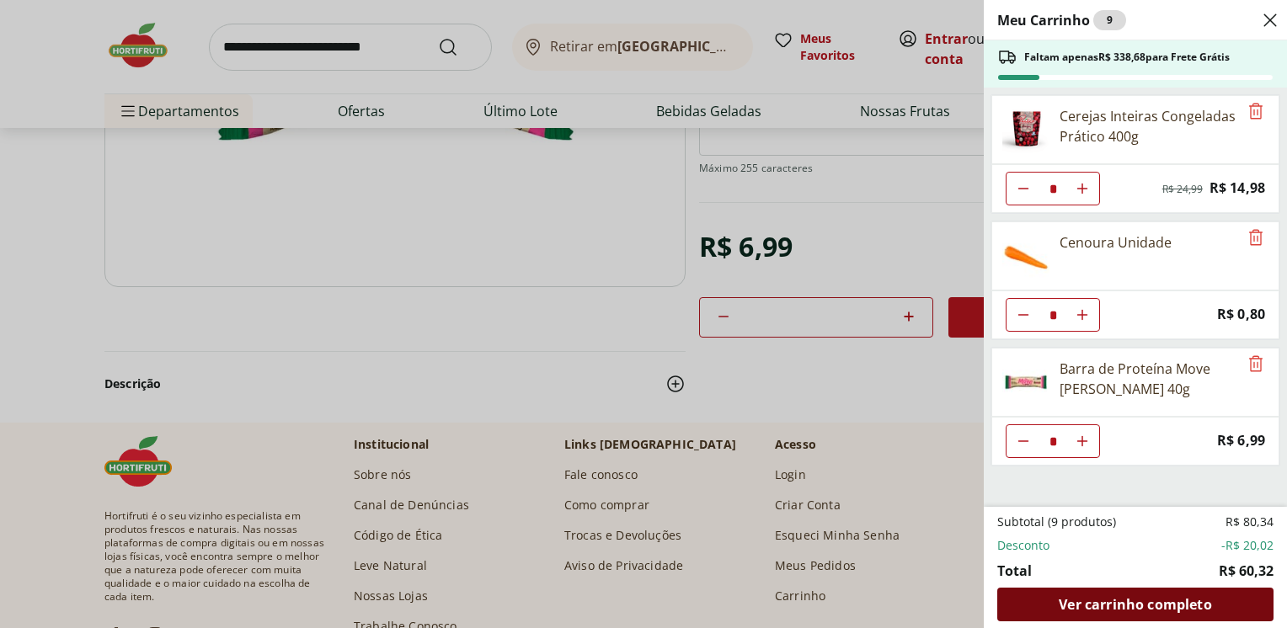
click at [1090, 611] on span "Ver carrinho completo" at bounding box center [1134, 604] width 152 height 13
